Goal: Information Seeking & Learning: Learn about a topic

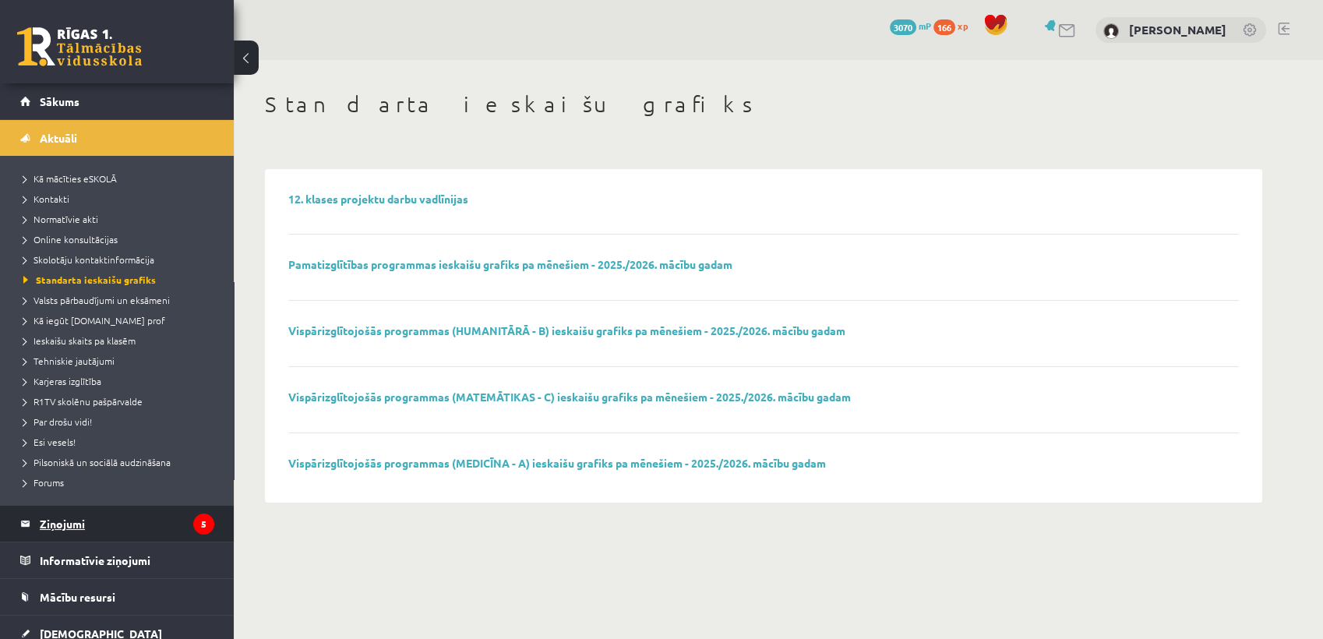
click at [200, 512] on legend "Ziņojumi 5" at bounding box center [127, 524] width 175 height 36
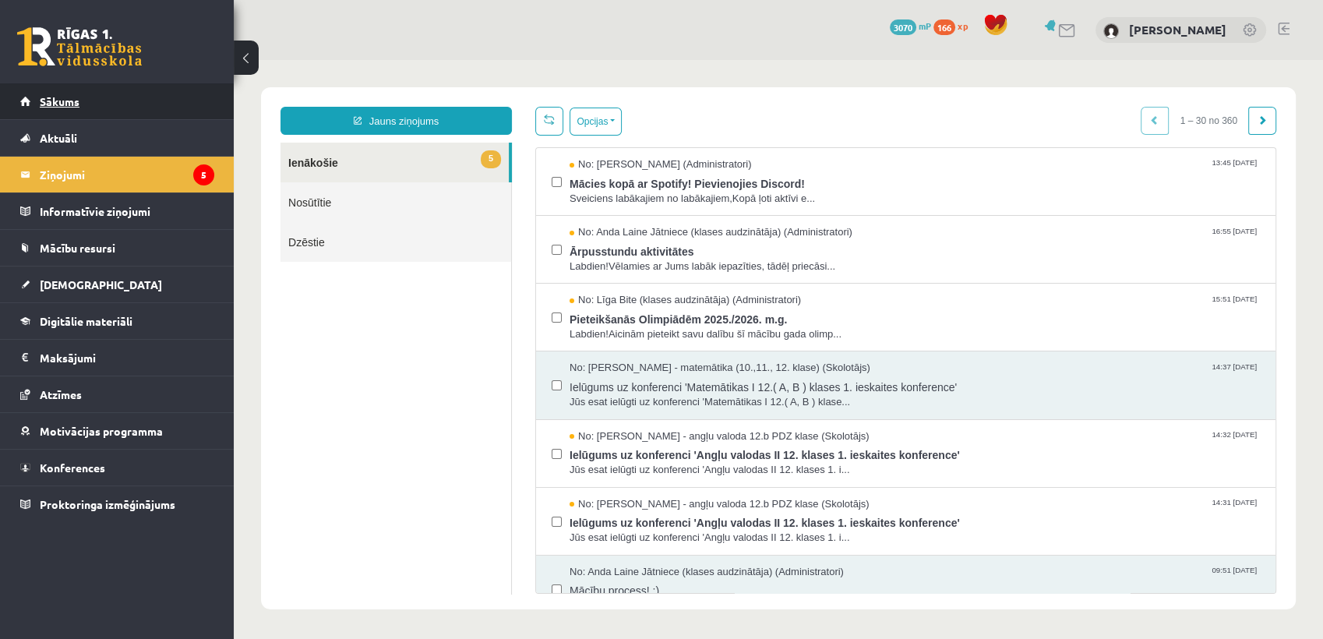
click at [52, 95] on span "Sākums" at bounding box center [60, 101] width 40 height 14
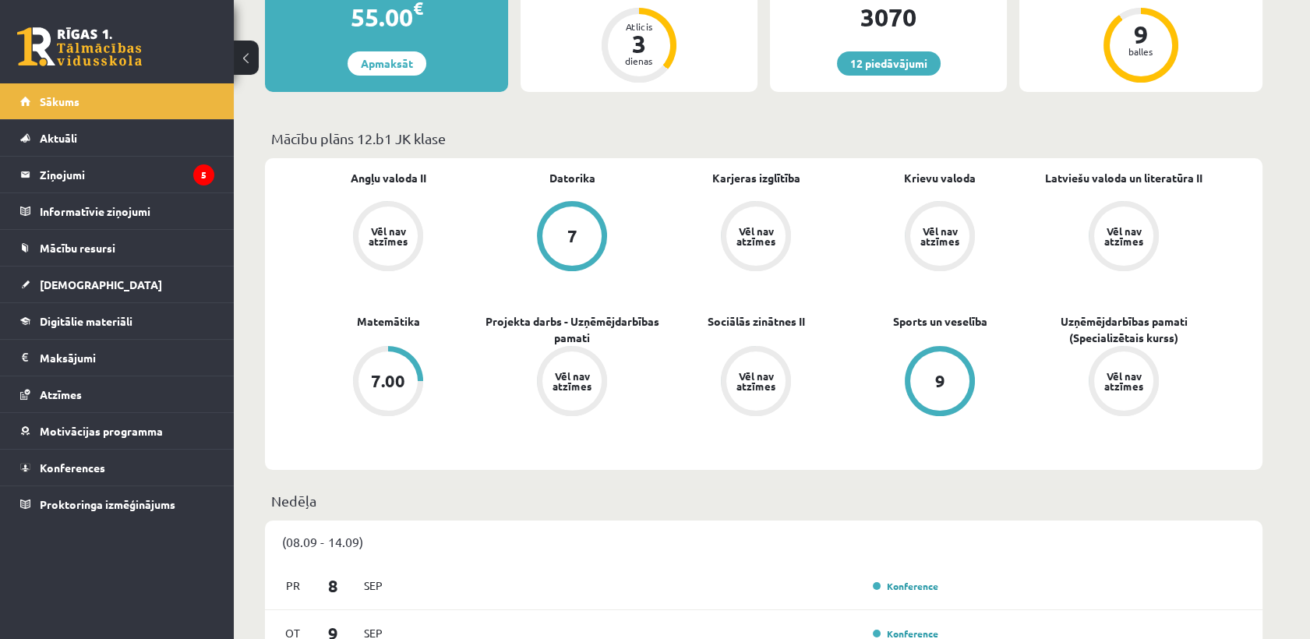
scroll to position [605, 0]
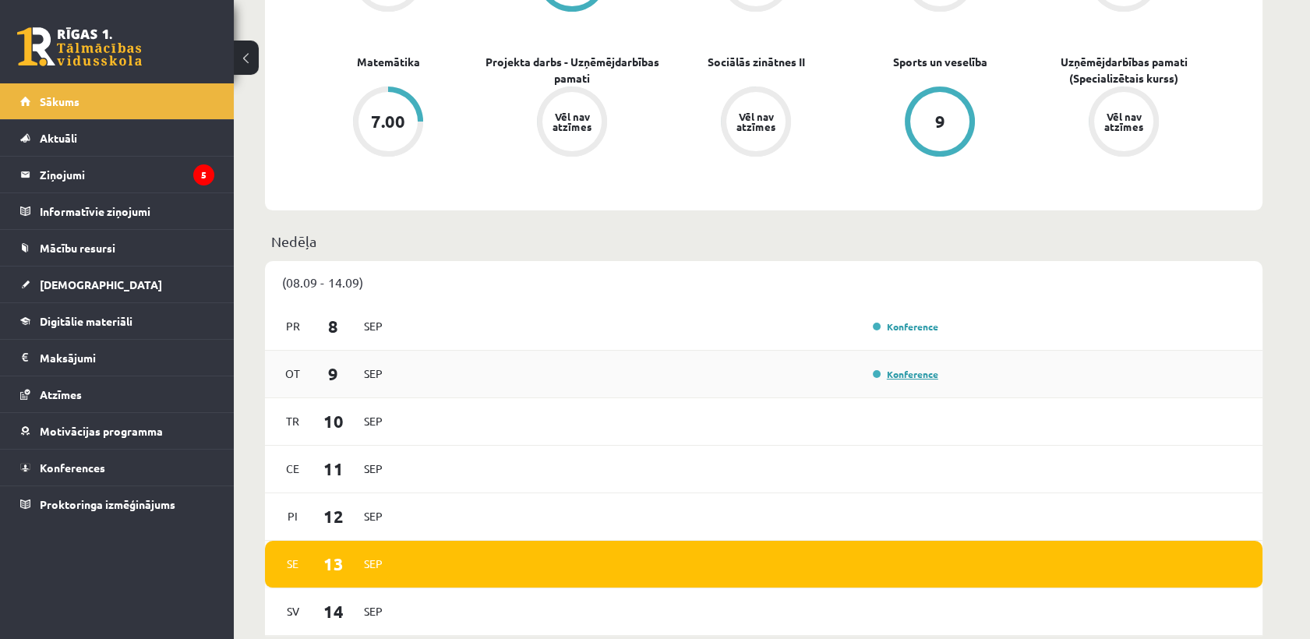
click at [888, 375] on link "Konference" at bounding box center [905, 374] width 65 height 12
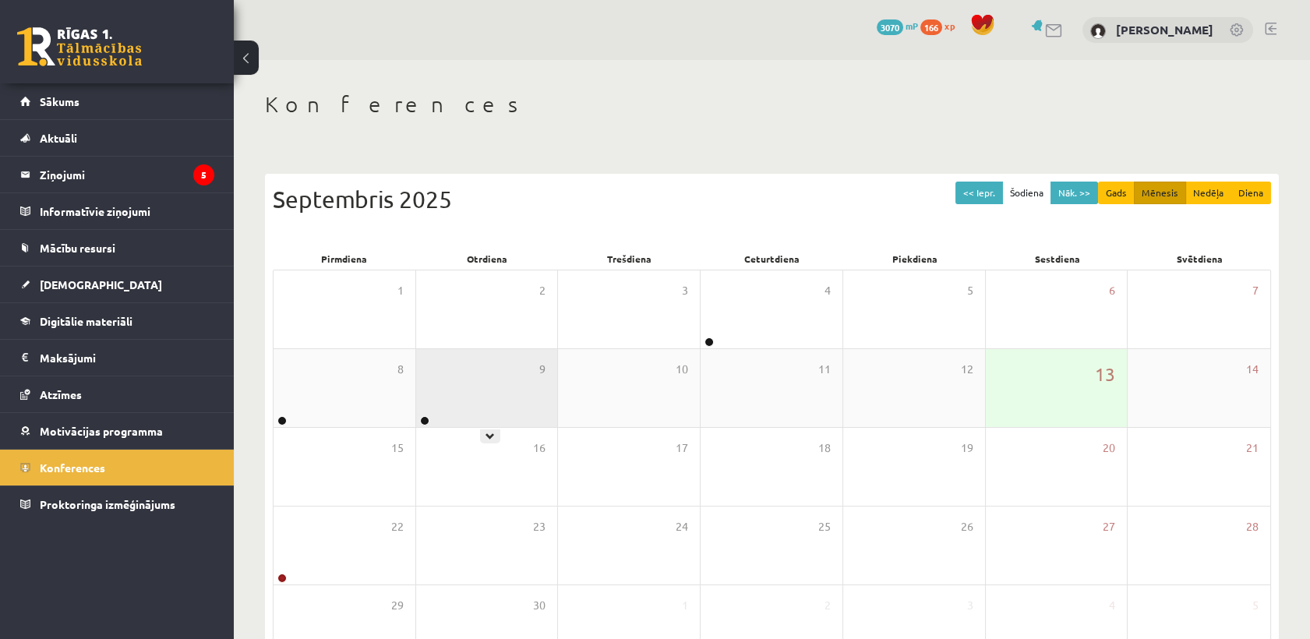
click at [496, 417] on div "9" at bounding box center [487, 388] width 142 height 78
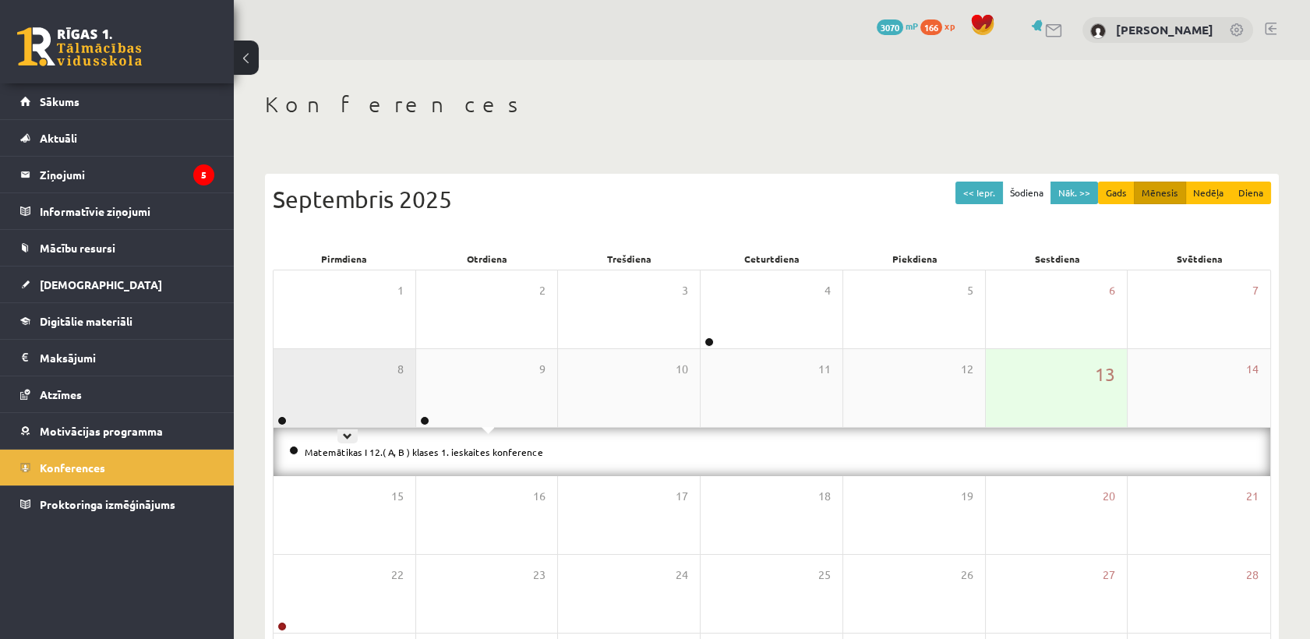
click at [316, 351] on div "8" at bounding box center [345, 388] width 142 height 78
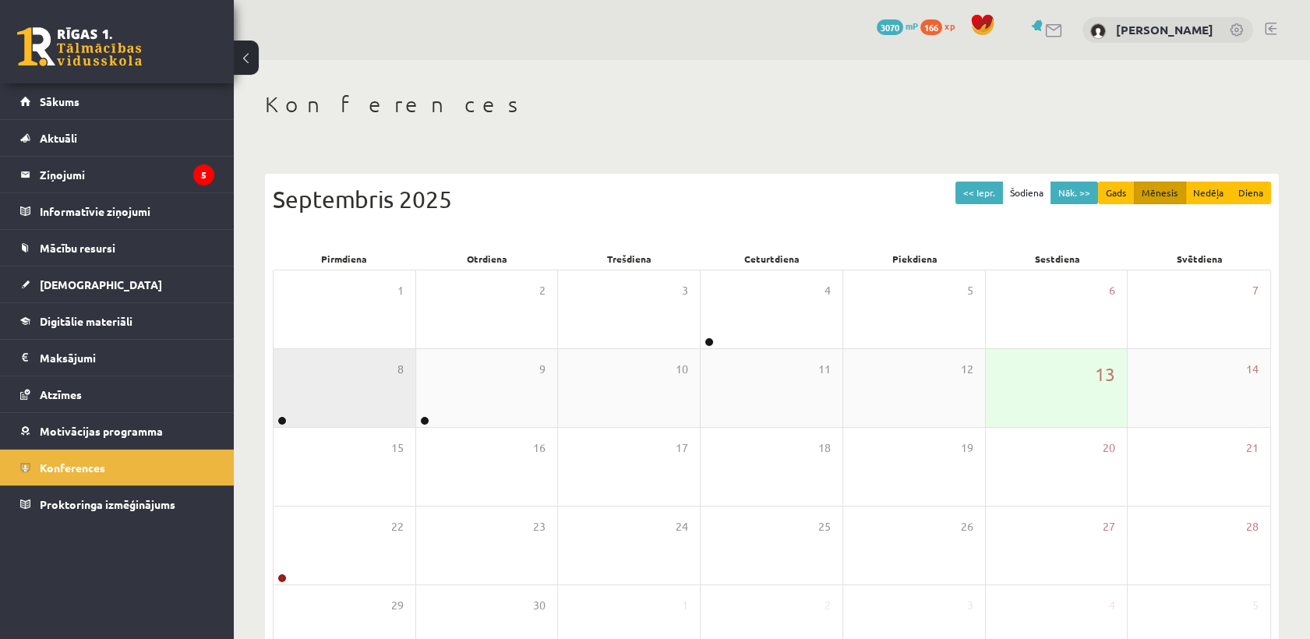
click at [316, 351] on div "8" at bounding box center [345, 388] width 142 height 78
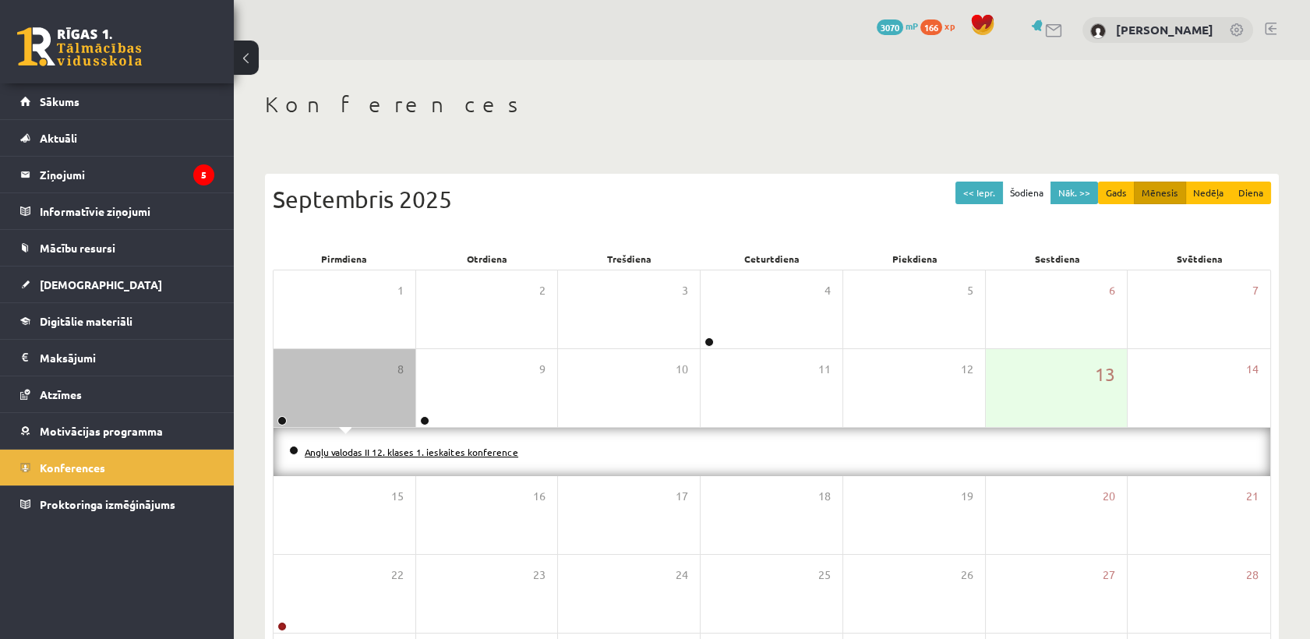
click at [327, 453] on link "Angļu valodas II 12. klases 1. ieskaites konference" at bounding box center [412, 452] width 214 height 12
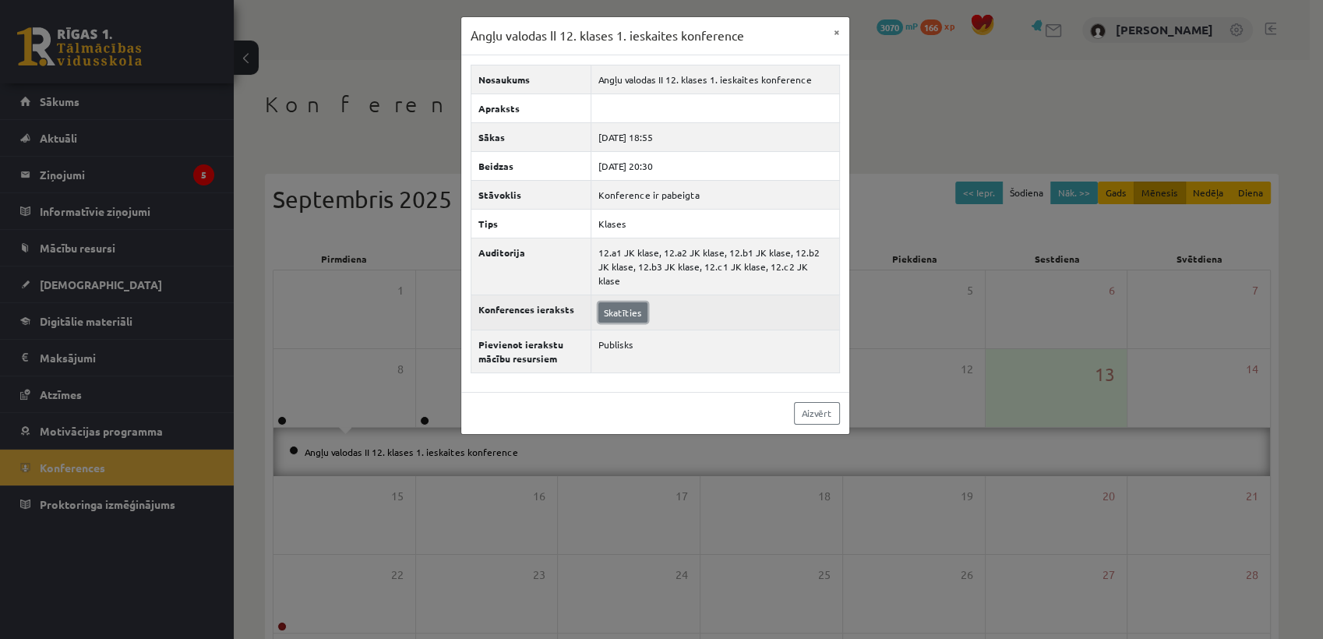
click at [642, 302] on link "Skatīties" at bounding box center [622, 312] width 49 height 20
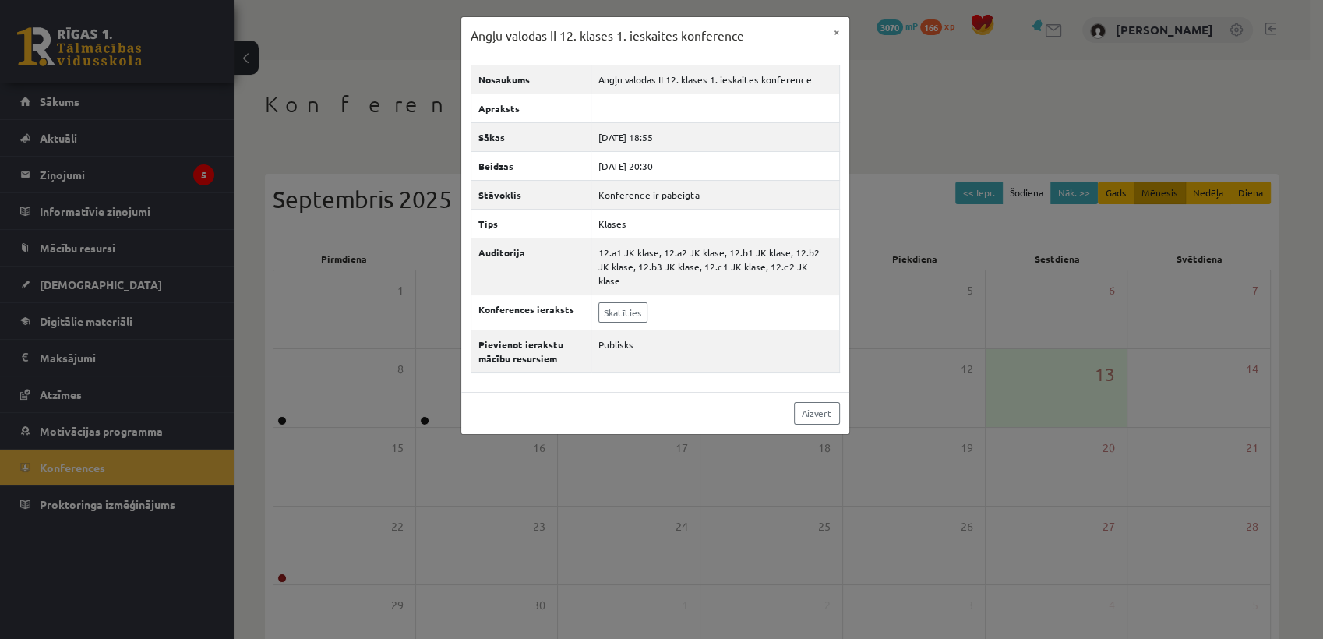
click at [530, 502] on div "Angļu valodas II 12. klases 1. ieskaites konference × Nosaukums Angļu valodas I…" at bounding box center [661, 319] width 1323 height 639
